Goal: Task Accomplishment & Management: Use online tool/utility

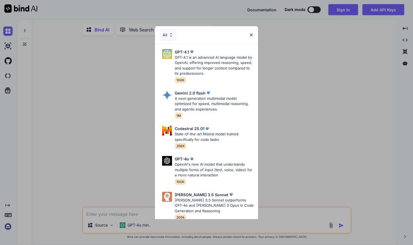
type textarea "x"
click at [249, 35] on div "All" at bounding box center [206, 35] width 103 height 18
click at [253, 34] on img at bounding box center [251, 34] width 5 height 5
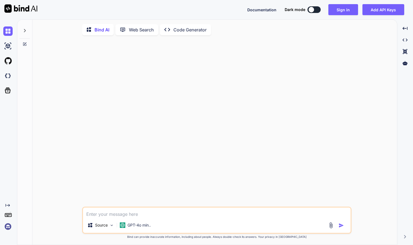
click at [311, 122] on div at bounding box center [217, 123] width 269 height 167
click at [378, 121] on div "Source GPT-4o min.. Created with Bind Always check its answers. Privacy in Bind…" at bounding box center [217, 143] width 361 height 206
click at [254, 10] on span "Documentation" at bounding box center [262, 9] width 29 height 5
click at [185, 33] on p "Code Generator" at bounding box center [190, 29] width 33 height 7
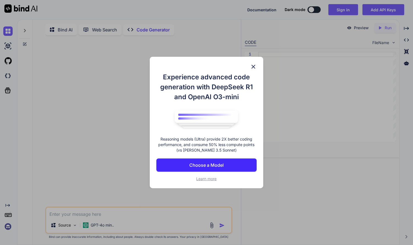
click at [215, 166] on p "Choose a Model" at bounding box center [207, 164] width 34 height 7
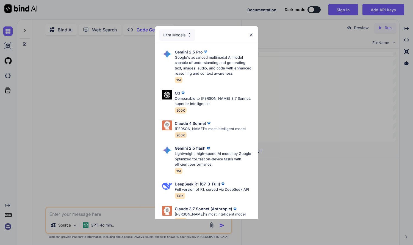
click at [251, 35] on img at bounding box center [251, 34] width 5 height 5
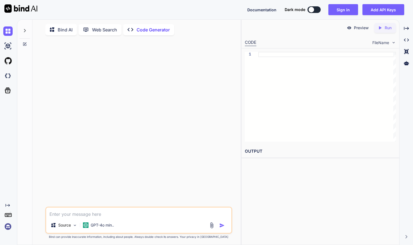
click at [89, 32] on icon at bounding box center [87, 30] width 9 height 6
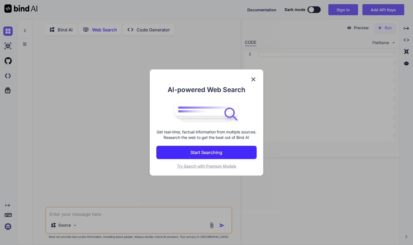
scroll to position [2, 0]
click at [257, 76] on img at bounding box center [253, 79] width 7 height 7
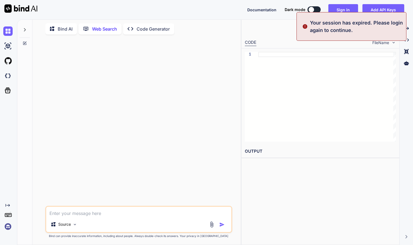
click at [66, 32] on div "Bind AI" at bounding box center [61, 28] width 32 height 11
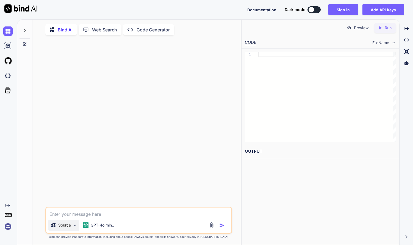
click at [73, 227] on img at bounding box center [75, 225] width 5 height 5
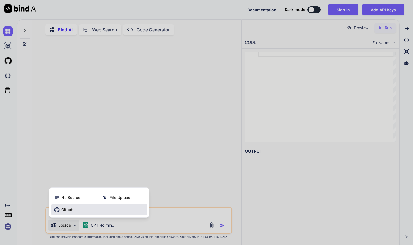
click at [72, 212] on span "Github" at bounding box center [67, 210] width 12 height 6
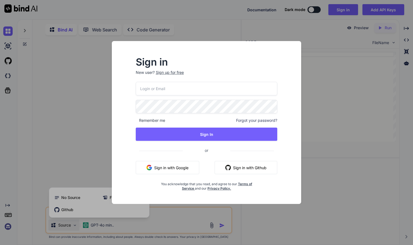
click at [176, 73] on div "Sign up for free" at bounding box center [170, 73] width 28 height 6
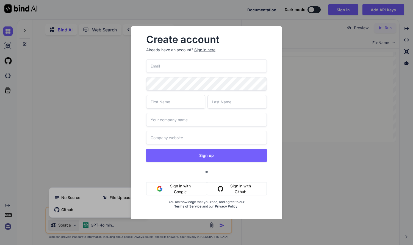
click at [174, 65] on input "email" at bounding box center [206, 65] width 121 height 13
type input "[EMAIL_ADDRESS][DOMAIN_NAME]"
click at [168, 103] on input "text" at bounding box center [175, 101] width 59 height 13
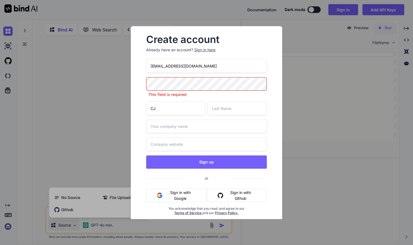
type input "CJ"
click at [224, 108] on input "text" at bounding box center [237, 108] width 59 height 13
type input "[PERSON_NAME]"
click at [195, 128] on input "text" at bounding box center [206, 125] width 121 height 13
type input "USC"
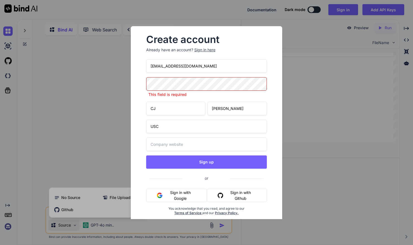
click at [186, 147] on input "text" at bounding box center [206, 143] width 121 height 13
type input "[PERSON_NAME][DOMAIN_NAME]"
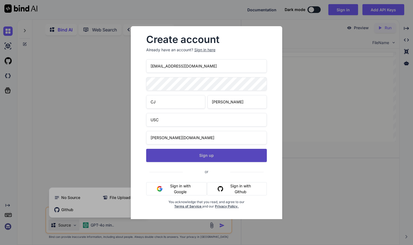
click at [211, 161] on button "Sign up" at bounding box center [206, 155] width 121 height 13
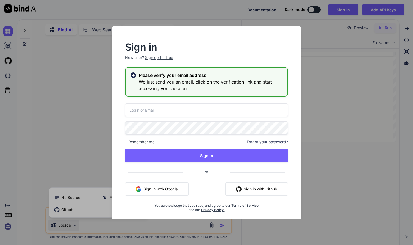
click at [198, 111] on input "email" at bounding box center [206, 109] width 163 height 13
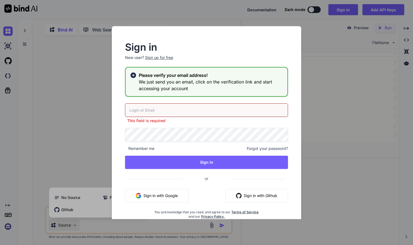
click at [304, 55] on div "Sign in New user? Sign up for free Please verify your email address! We just se…" at bounding box center [206, 122] width 207 height 193
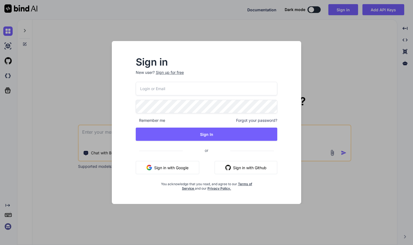
click at [187, 91] on input "email" at bounding box center [207, 88] width 142 height 13
type input "[EMAIL_ADDRESS][DOMAIN_NAME]"
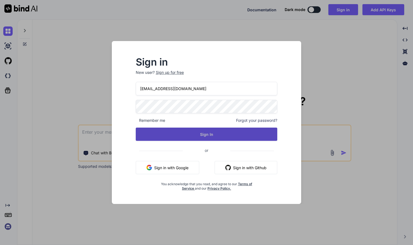
click at [196, 140] on button "Sign In" at bounding box center [207, 133] width 142 height 13
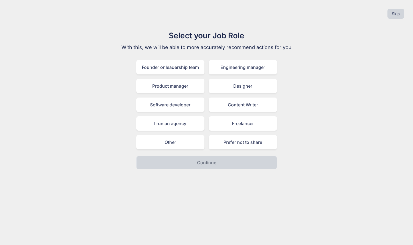
click at [339, 134] on div "Select your Job Role With this, we will be able to more accurately recommend ac…" at bounding box center [206, 99] width 405 height 139
click at [182, 104] on div "Software developer" at bounding box center [170, 104] width 68 height 14
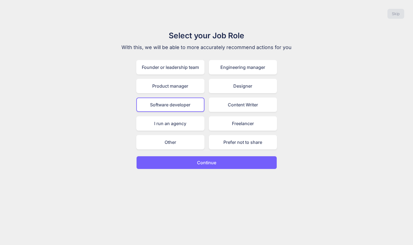
click at [210, 165] on p "Continue" at bounding box center [206, 162] width 19 height 7
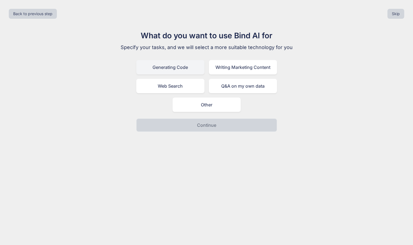
click at [191, 70] on div "Generating Code" at bounding box center [170, 67] width 68 height 14
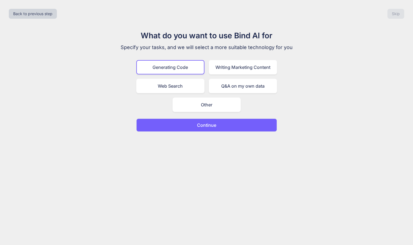
click at [212, 124] on p "Continue" at bounding box center [206, 125] width 19 height 7
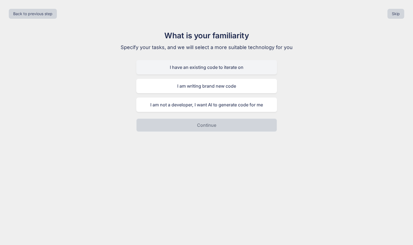
click at [220, 70] on div "I have an existing code to iterate on" at bounding box center [206, 67] width 141 height 14
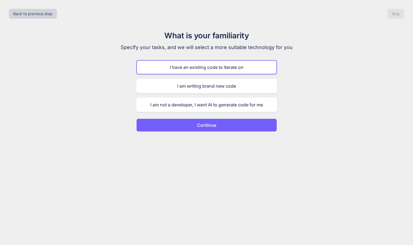
click at [206, 127] on p "Continue" at bounding box center [206, 125] width 19 height 7
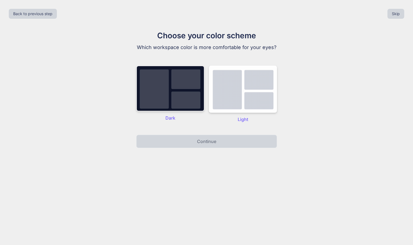
click at [184, 103] on img at bounding box center [170, 88] width 68 height 46
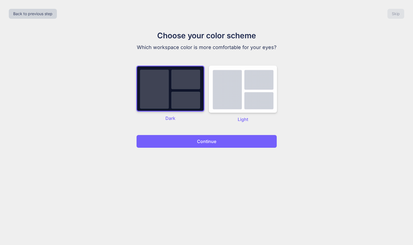
click at [203, 141] on p "Continue" at bounding box center [206, 141] width 19 height 7
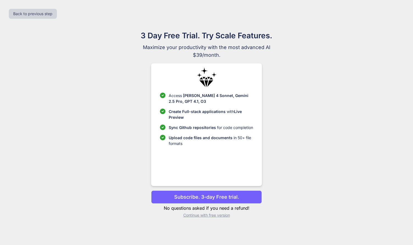
click at [216, 195] on p "Subscribe. 3-day Free trial." at bounding box center [206, 196] width 65 height 7
click at [191, 215] on p "Continue with free version" at bounding box center [206, 215] width 111 height 6
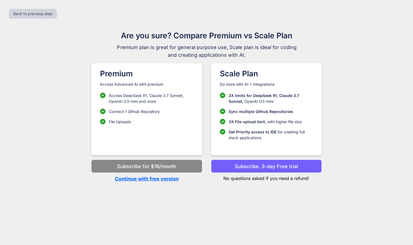
click at [170, 180] on p "Continue with free version" at bounding box center [146, 178] width 111 height 7
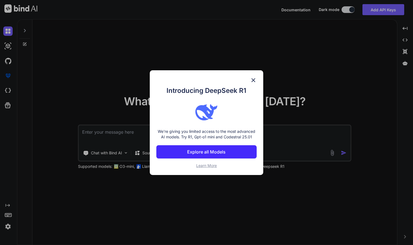
click at [254, 80] on img at bounding box center [253, 80] width 7 height 7
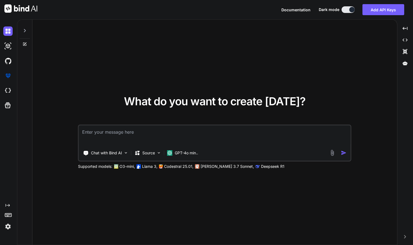
click at [104, 81] on div "What do you want to create today? Chat with Bind AI Source GPT-4o min.. Support…" at bounding box center [214, 132] width 365 height 225
click at [153, 152] on p "Source" at bounding box center [149, 153] width 13 height 6
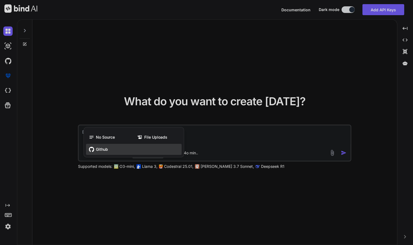
click at [104, 150] on span "Github" at bounding box center [102, 149] width 12 height 6
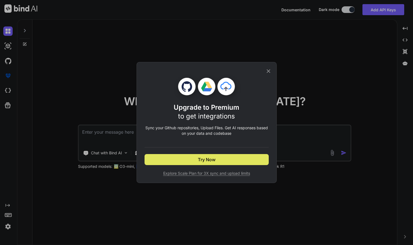
click at [216, 159] on button "Try Now" at bounding box center [207, 159] width 124 height 11
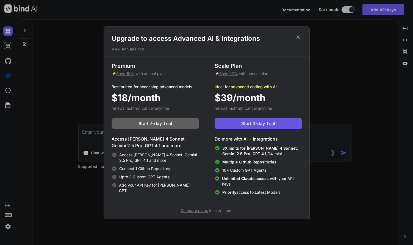
click at [265, 119] on button "Start 3-day Trial" at bounding box center [258, 123] width 87 height 11
click at [203, 209] on span "Compare plans" at bounding box center [194, 210] width 27 height 5
click at [354, 190] on div "Upgrade to access Advanced AI & Integrations View Annual Price Premium ⚡ Save 1…" at bounding box center [206, 122] width 413 height 245
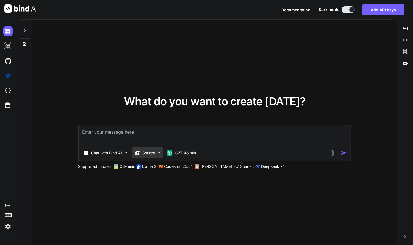
click at [147, 152] on p "Source" at bounding box center [149, 153] width 13 height 6
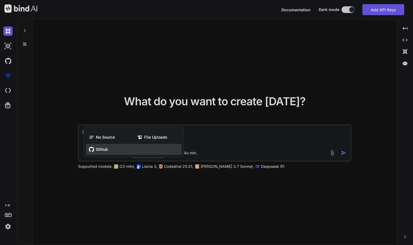
click at [108, 150] on span "Github" at bounding box center [102, 149] width 12 height 6
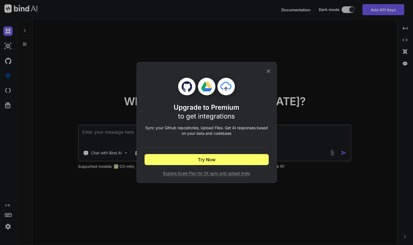
click at [268, 70] on icon at bounding box center [269, 71] width 6 height 6
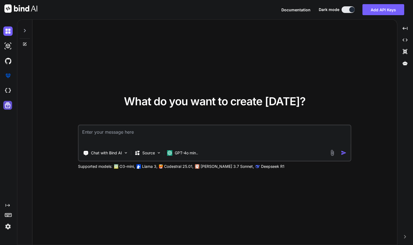
click at [8, 104] on icon at bounding box center [8, 105] width 8 height 8
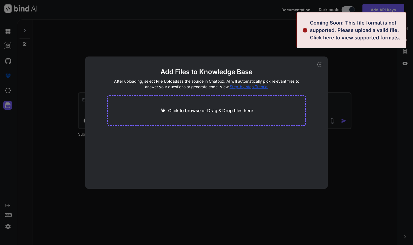
click at [328, 37] on span "Click here" at bounding box center [322, 38] width 24 height 6
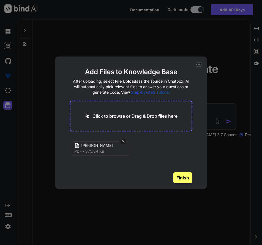
click at [179, 177] on button "Finish" at bounding box center [182, 177] width 19 height 11
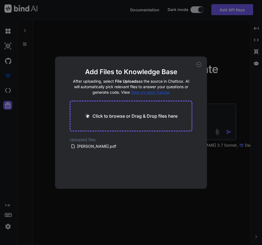
click at [167, 94] on h4 "After uploading, select File Uploads as the source in Chatbox. AI will automati…" at bounding box center [131, 86] width 123 height 17
click at [166, 92] on span "Step-by-step Tutorial" at bounding box center [150, 92] width 39 height 5
click at [235, 89] on div "Add Files to Knowledge Base After uploading, select File Uploads as the source …" at bounding box center [131, 122] width 262 height 245
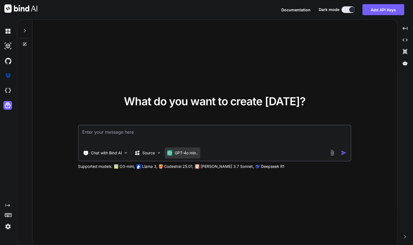
click at [191, 153] on p "GPT-4o min.." at bounding box center [186, 153] width 23 height 6
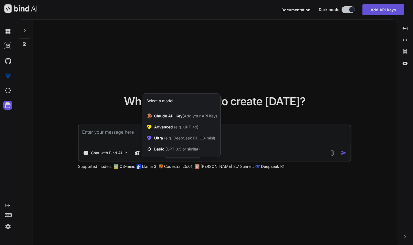
click at [229, 193] on div at bounding box center [206, 122] width 413 height 245
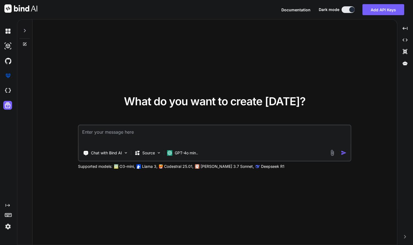
click at [108, 130] on textarea at bounding box center [215, 135] width 272 height 20
type textarea "generate users from sims"
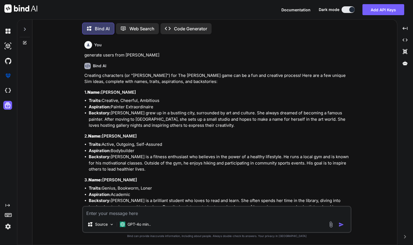
click at [193, 30] on p "Code Generator" at bounding box center [190, 28] width 33 height 7
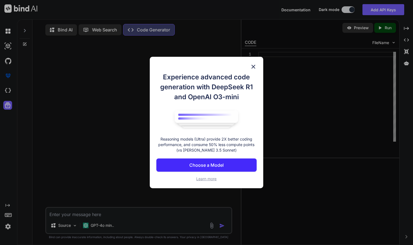
click at [216, 163] on p "Choose a Model" at bounding box center [207, 164] width 34 height 7
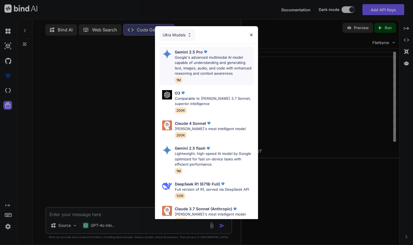
click at [193, 57] on p "Google's advanced multimodal AI model capable of understanding and generating t…" at bounding box center [214, 65] width 79 height 21
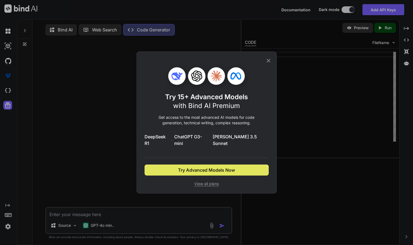
click at [224, 168] on span "Try Advanced Models Now" at bounding box center [206, 169] width 57 height 7
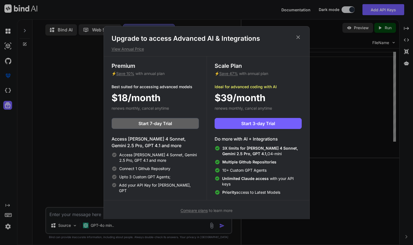
click at [350, 92] on div "Upgrade to access Advanced AI & Integrations View Annual Price Premium ⚡ Save 1…" at bounding box center [206, 122] width 413 height 245
